Goal: Check status: Check status

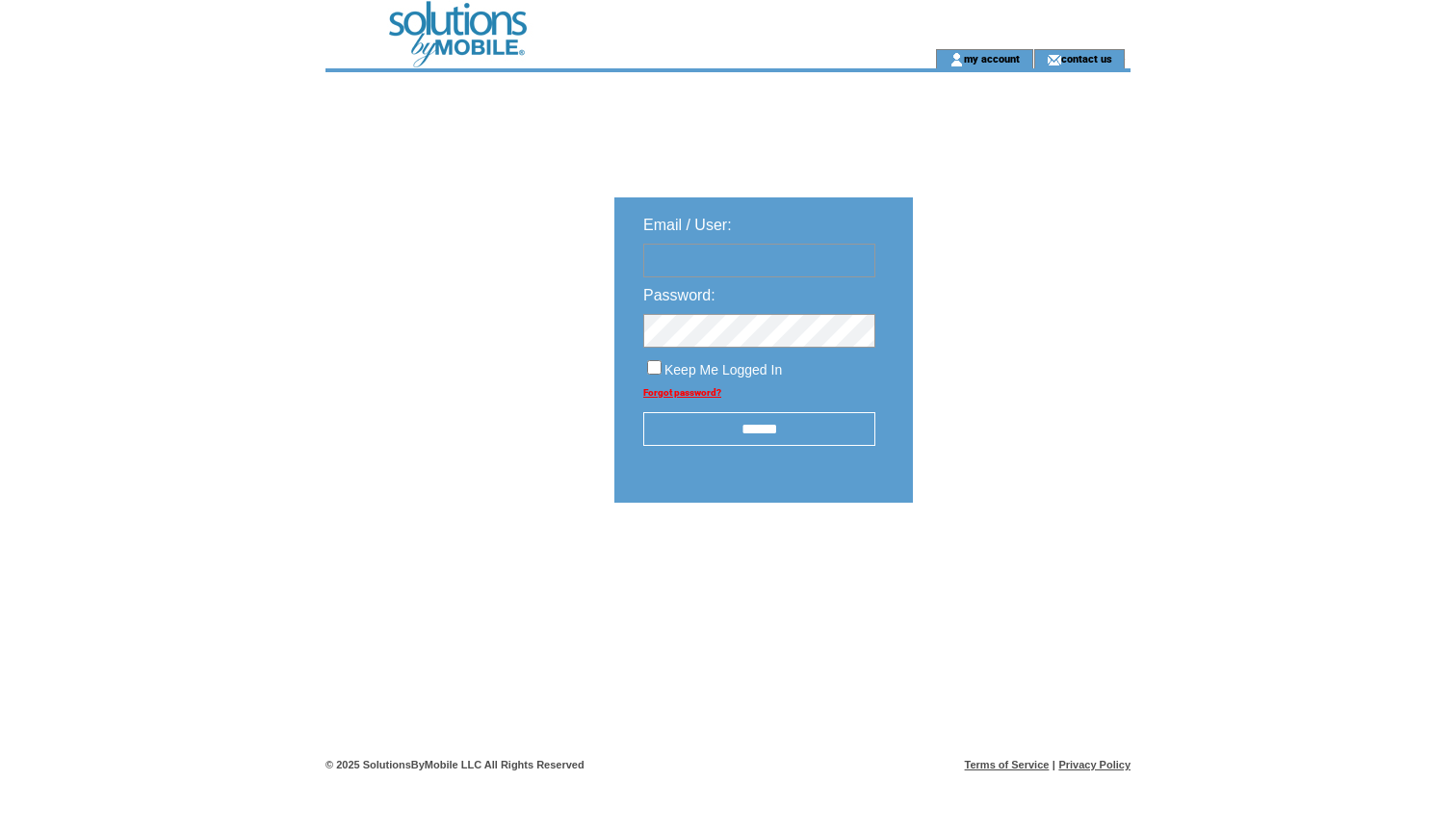
type input "**********"
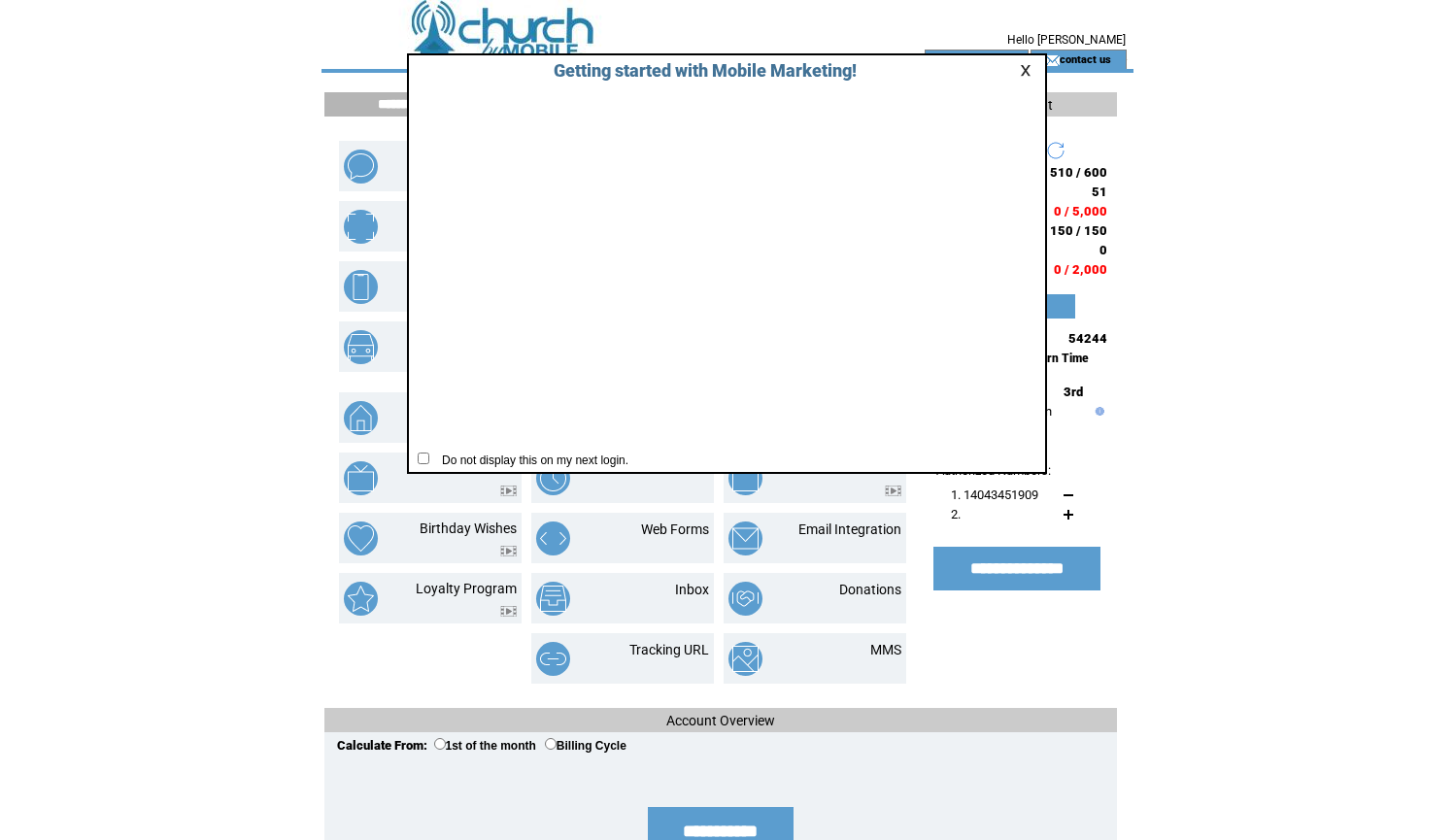
click at [1027, 70] on link at bounding box center [1029, 70] width 18 height 13
click at [1028, 71] on link at bounding box center [1029, 70] width 18 height 13
click at [1030, 69] on link at bounding box center [1029, 70] width 18 height 13
click at [1021, 70] on link at bounding box center [1029, 70] width 18 height 13
click at [1031, 68] on link at bounding box center [1029, 70] width 18 height 13
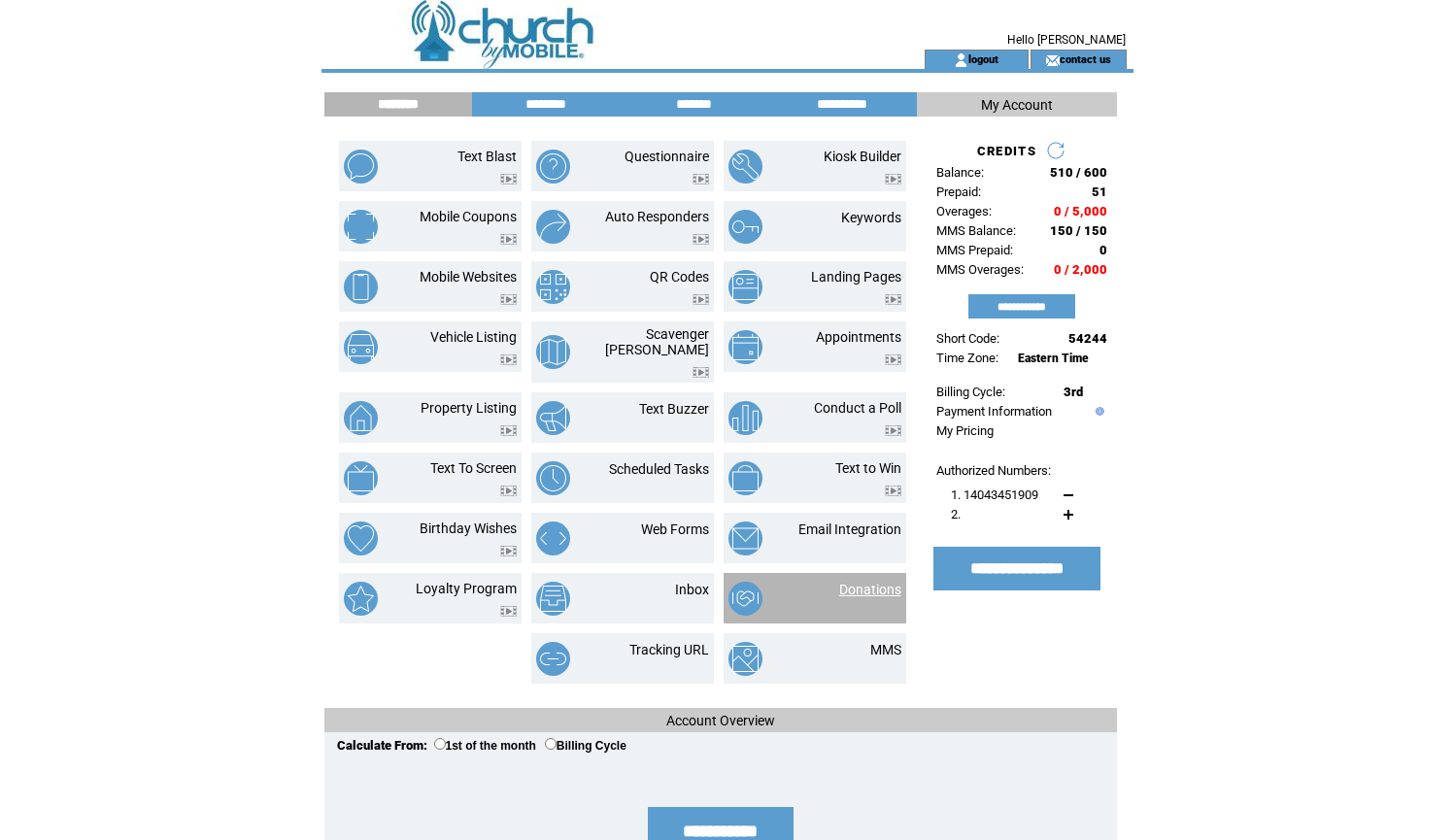
click at [875, 582] on link "Donations" at bounding box center [870, 590] width 62 height 16
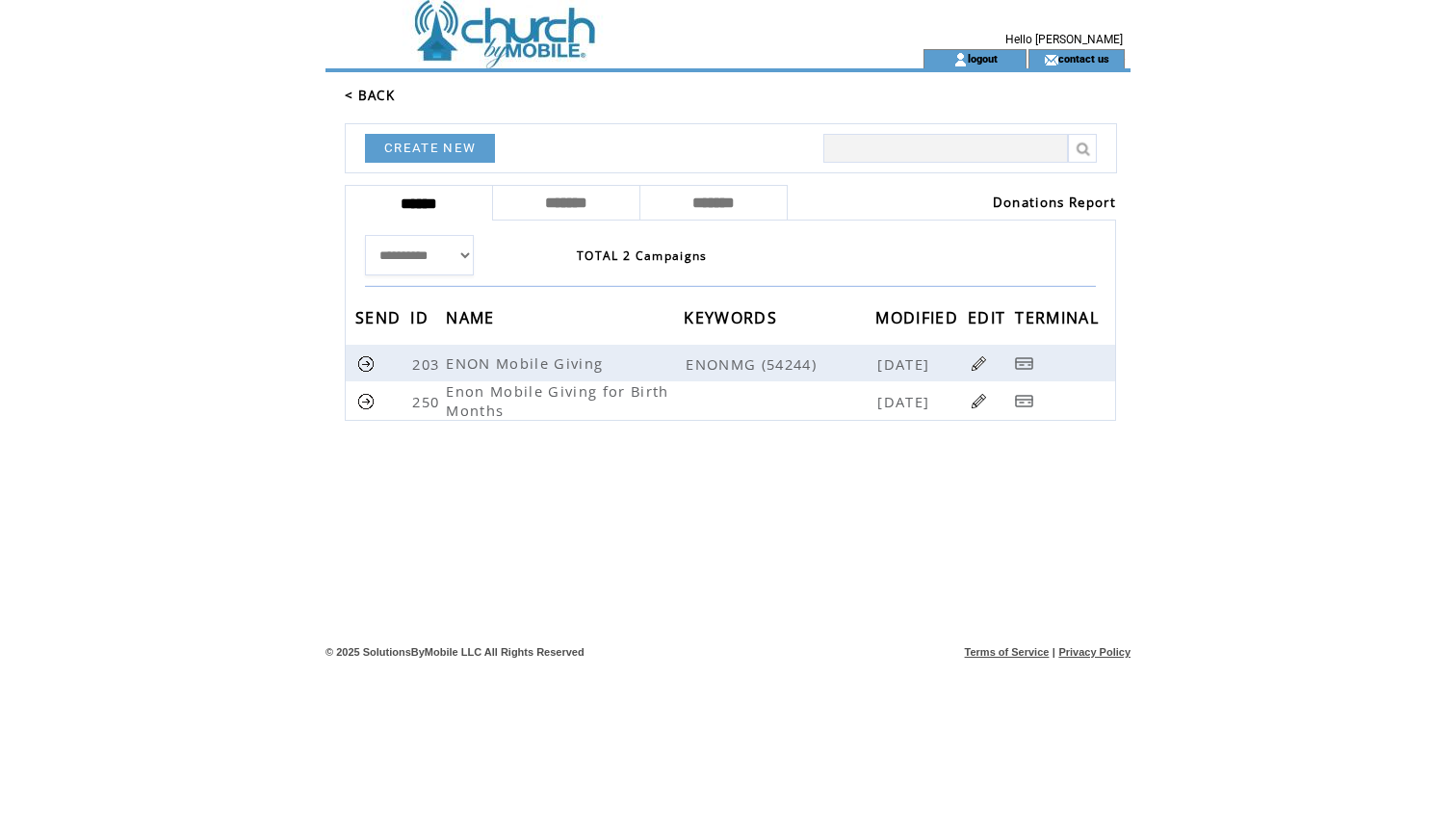
click at [1008, 205] on link "Donations Report" at bounding box center [1054, 202] width 123 height 18
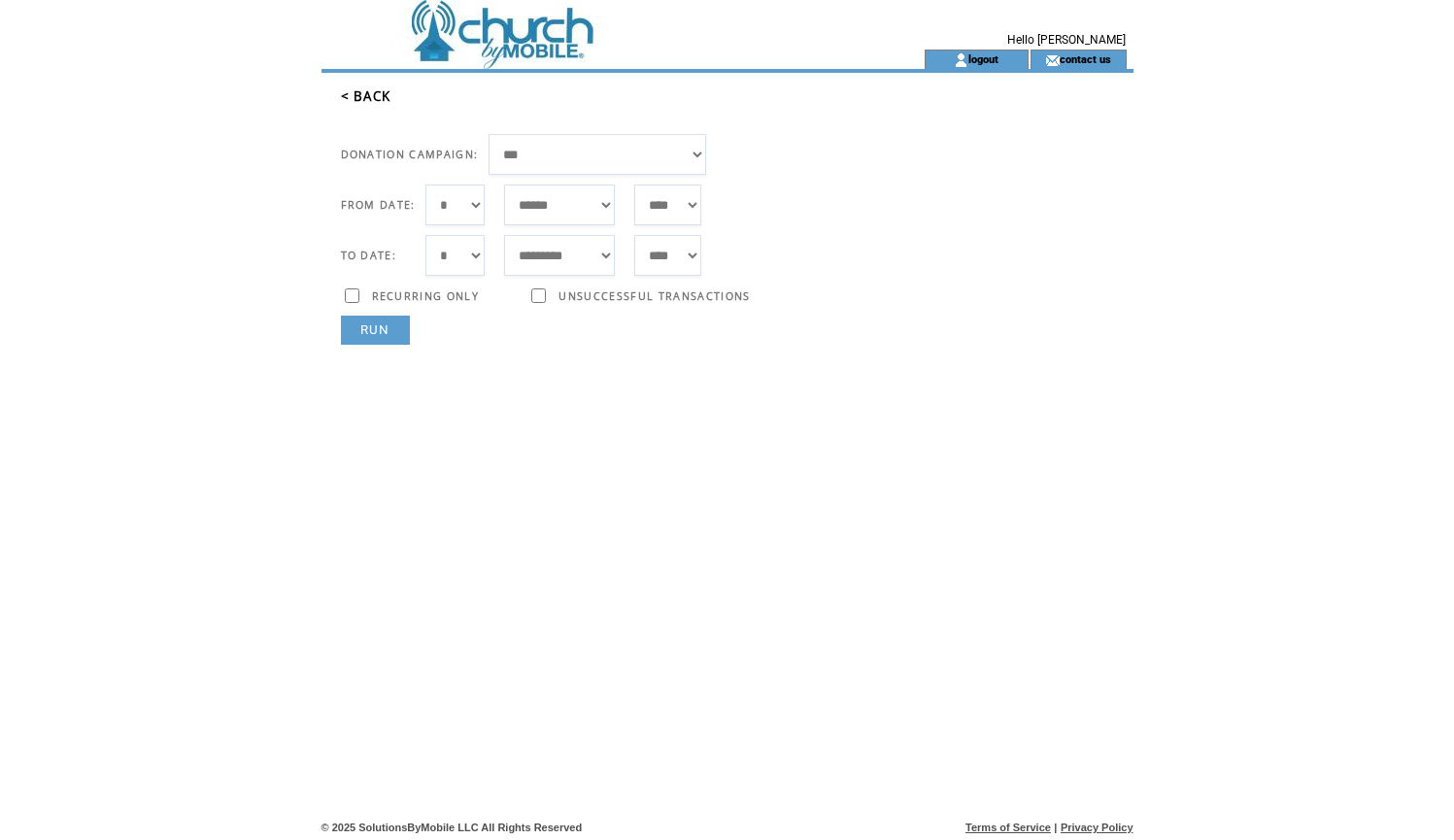
select select "***"
select select "*"
click at [362, 331] on link "RUN" at bounding box center [376, 330] width 69 height 30
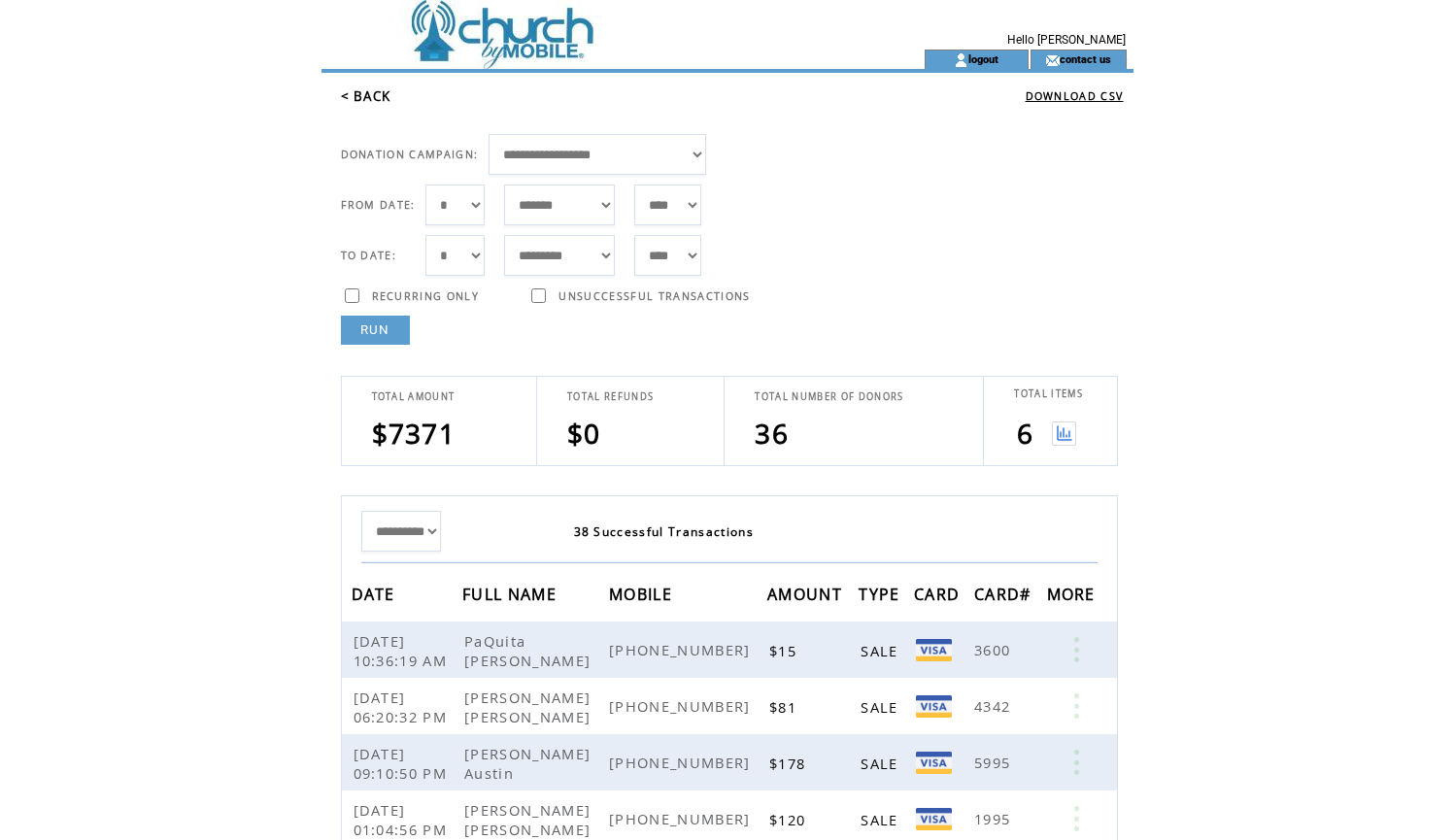
click at [1059, 437] on img at bounding box center [1064, 433] width 25 height 25
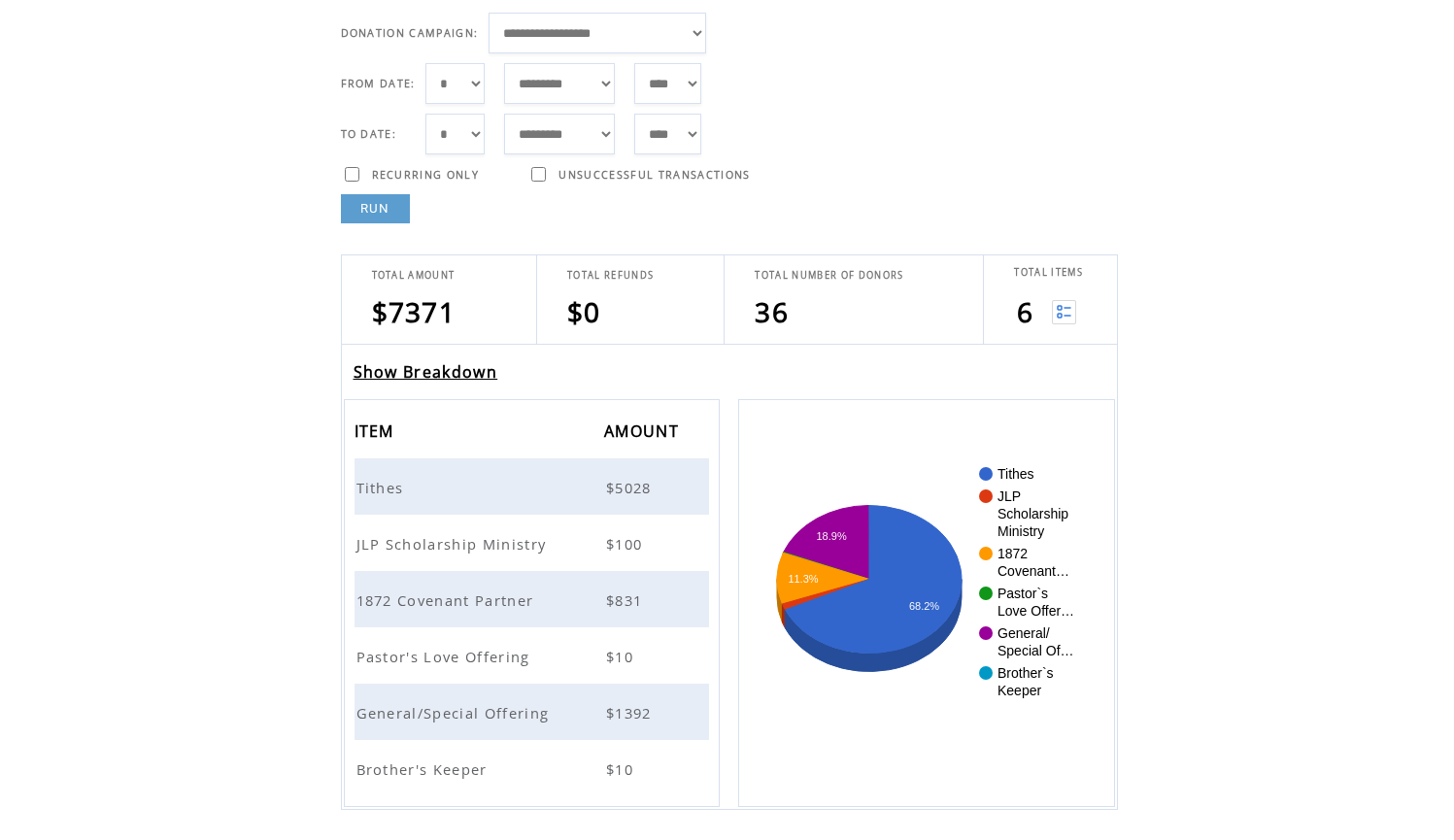
scroll to position [121, 0]
click at [470, 366] on link "Show Breakdown" at bounding box center [425, 372] width 145 height 22
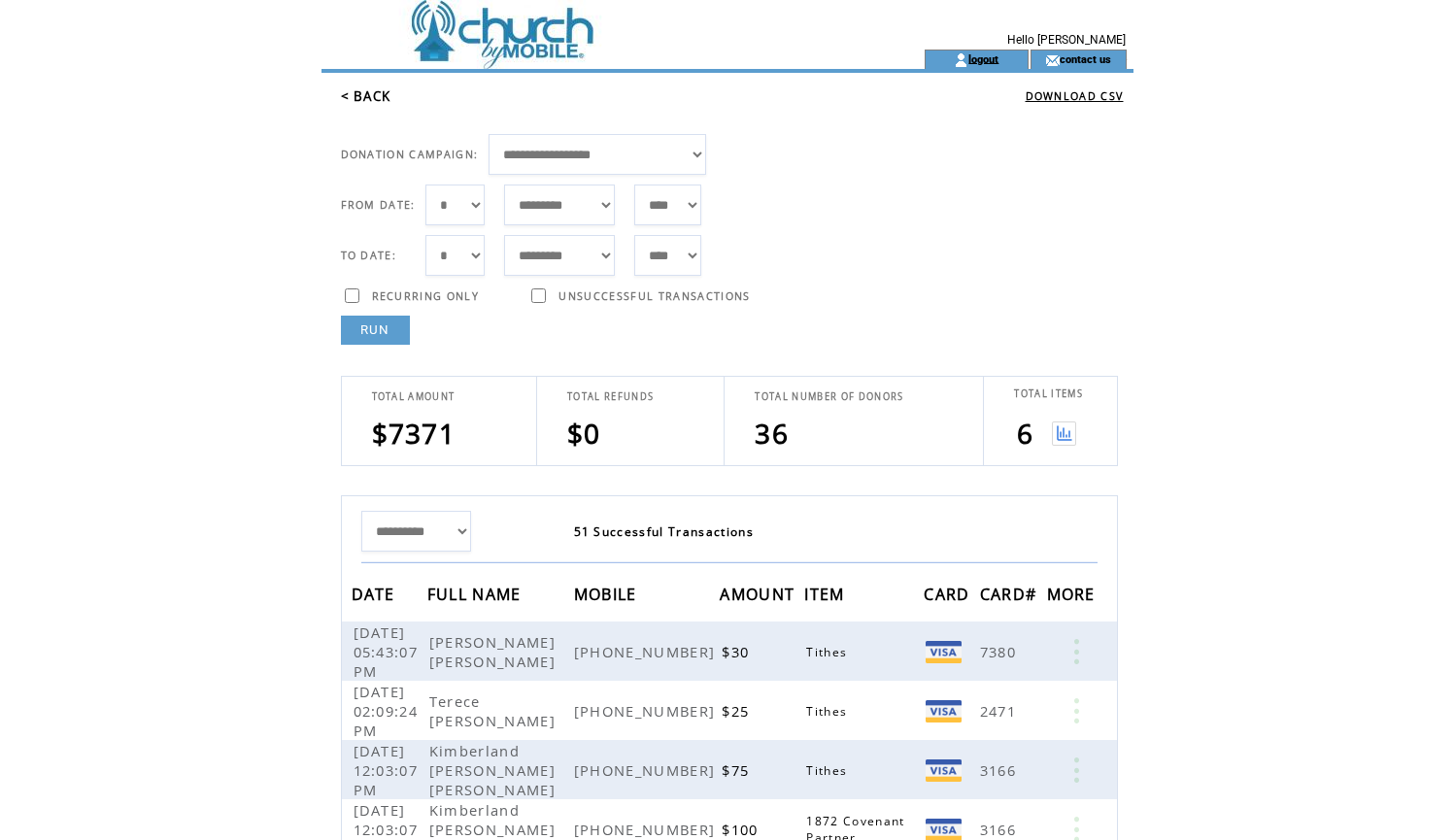
click at [997, 61] on link "logout" at bounding box center [983, 58] width 31 height 13
